Goal: Check status: Check status

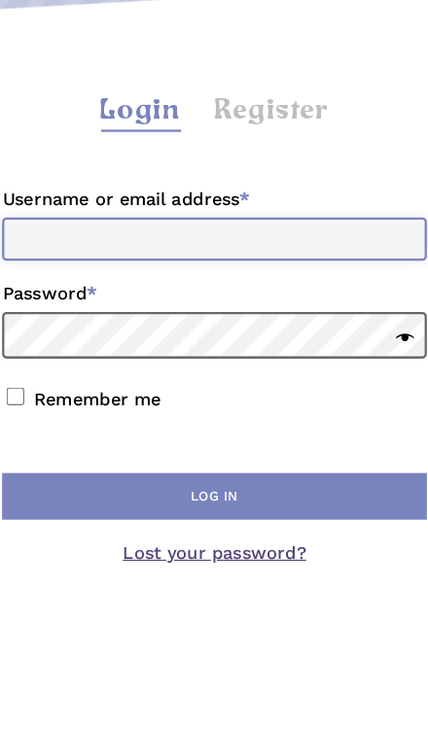
type input "**********"
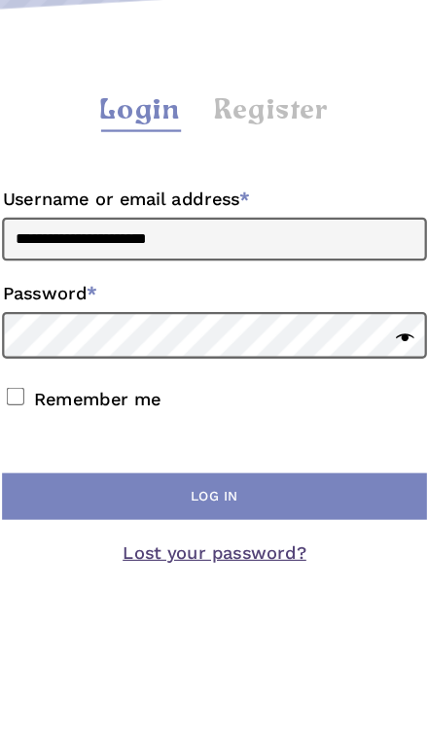
click at [188, 636] on button "Log in" at bounding box center [213, 656] width 370 height 41
click at [272, 636] on button "Log in" at bounding box center [213, 656] width 370 height 41
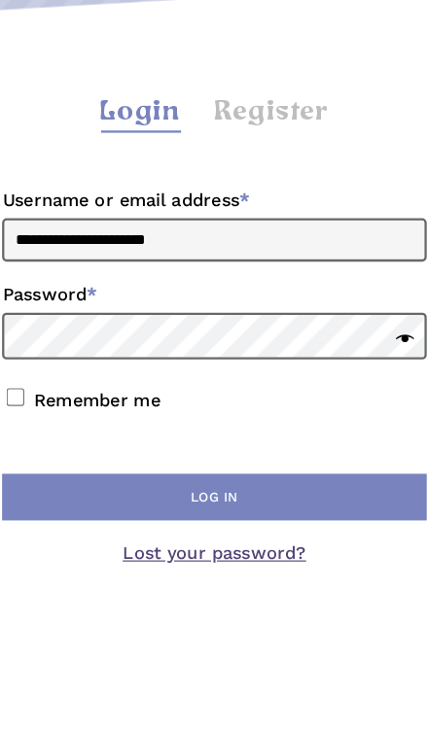
click at [284, 505] on button "Log in" at bounding box center [213, 525] width 370 height 41
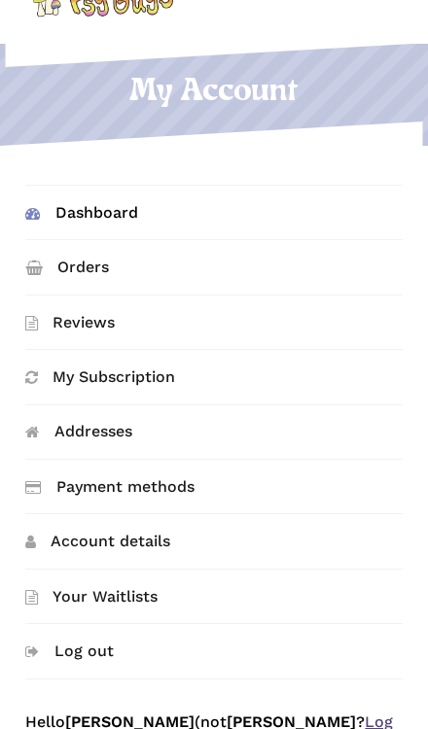
scroll to position [86, 0]
click at [240, 271] on link "Orders" at bounding box center [213, 266] width 376 height 53
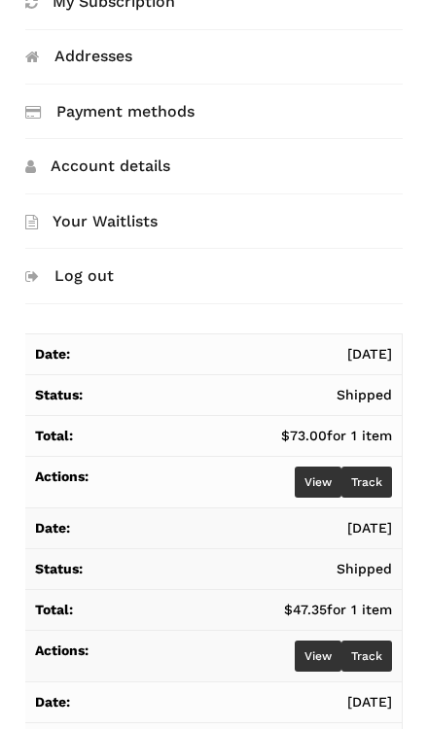
scroll to position [461, 0]
click at [375, 482] on link "Track" at bounding box center [366, 482] width 51 height 31
